Goal: Find specific page/section: Find specific page/section

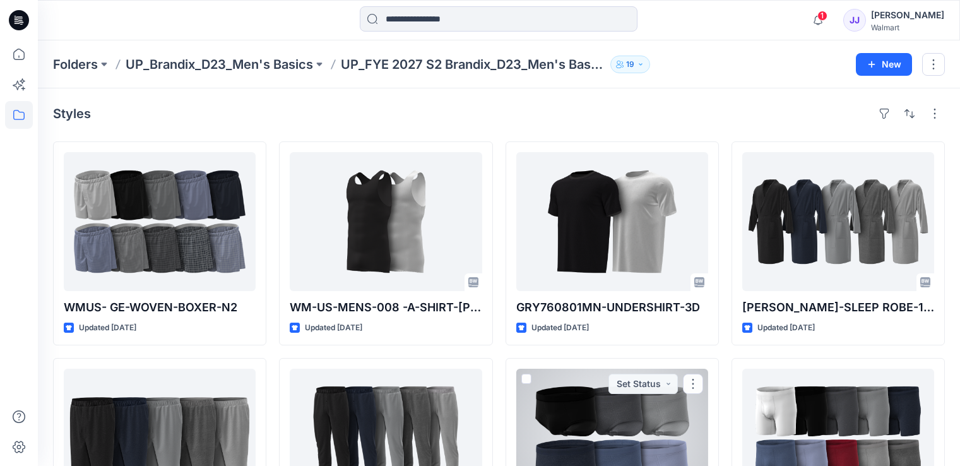
scroll to position [110, 0]
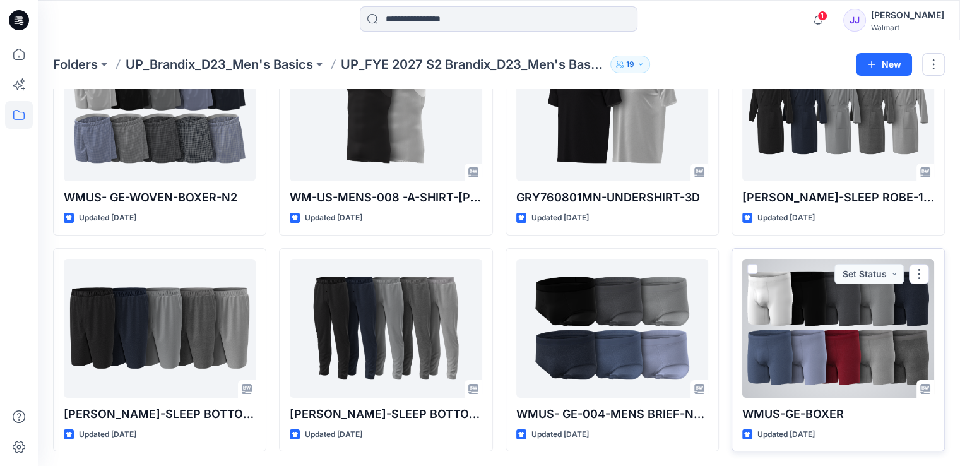
click at [806, 347] on div at bounding box center [838, 328] width 192 height 139
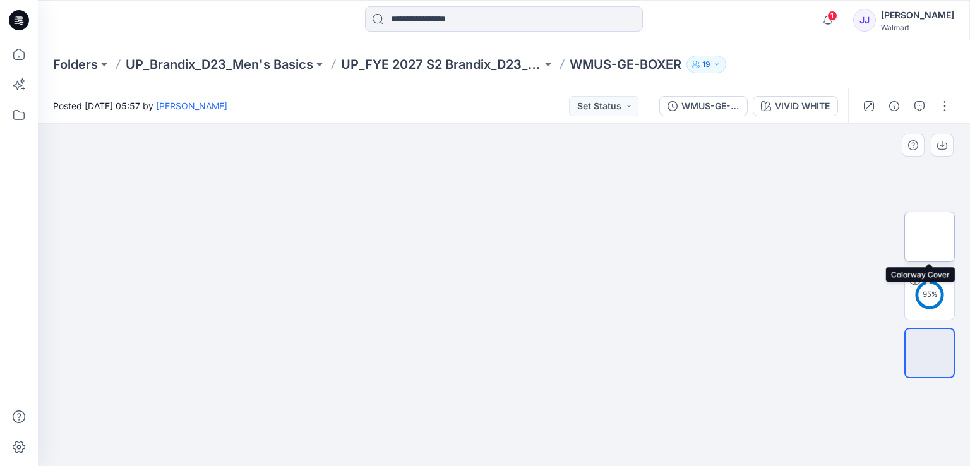
click at [929, 237] on img at bounding box center [929, 237] width 0 height 0
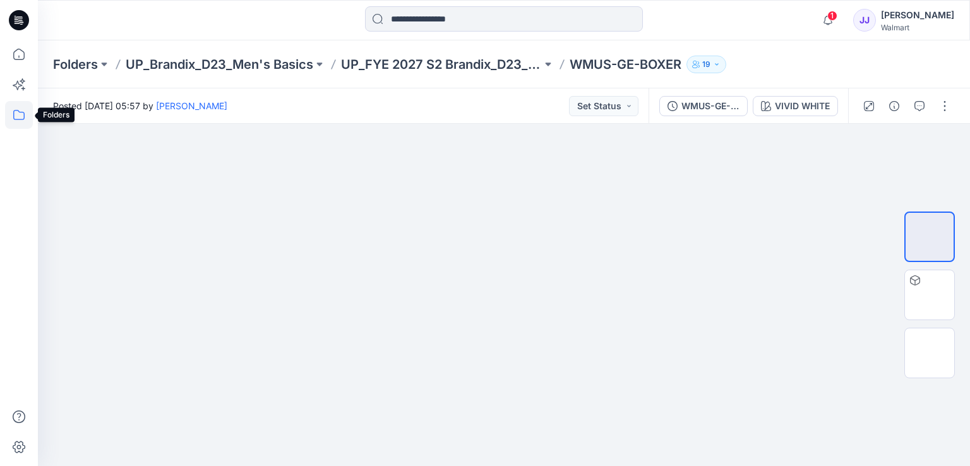
click at [13, 107] on icon at bounding box center [19, 115] width 28 height 28
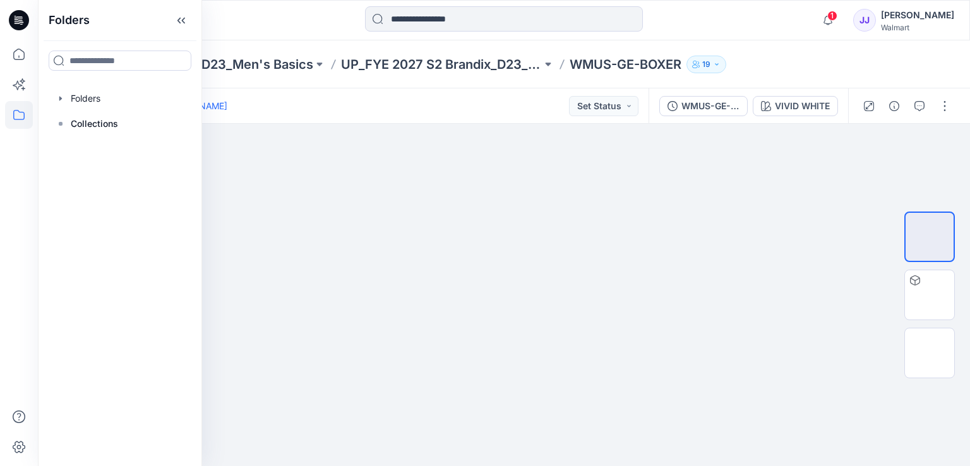
click at [20, 28] on icon at bounding box center [19, 20] width 20 height 20
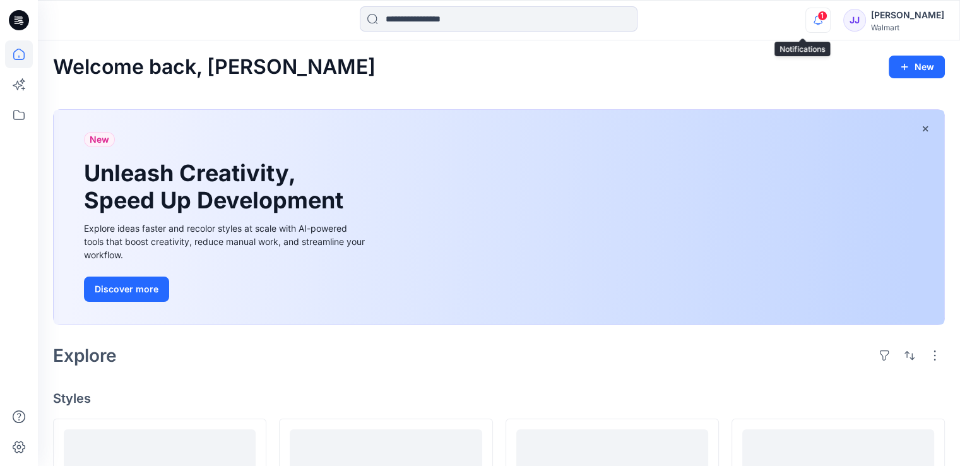
click at [813, 18] on icon "button" at bounding box center [818, 20] width 24 height 25
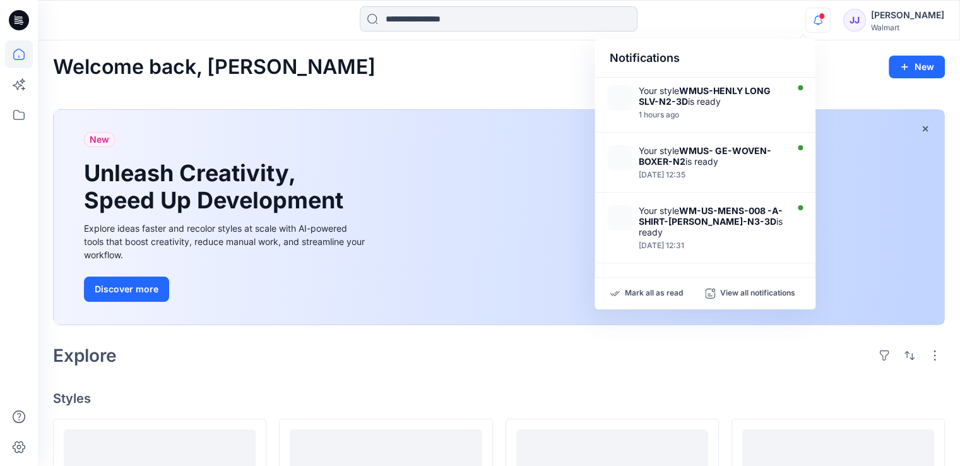
click at [718, 28] on div at bounding box center [498, 20] width 461 height 28
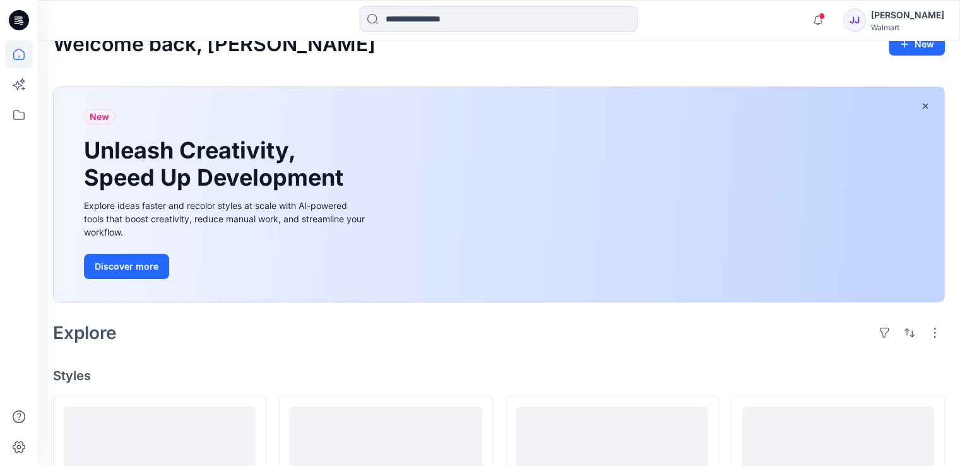
scroll to position [442, 0]
